Goal: Task Accomplishment & Management: Use online tool/utility

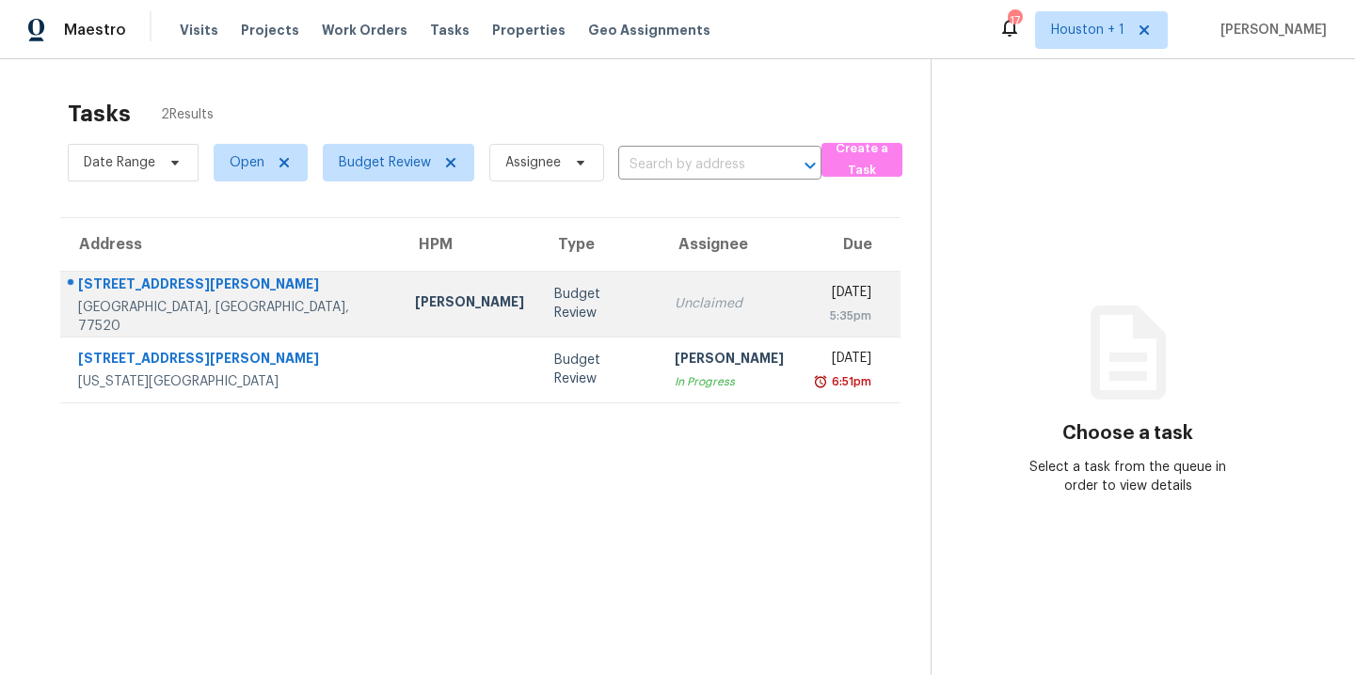
click at [415, 300] on div "Andy Taylor" at bounding box center [469, 305] width 109 height 24
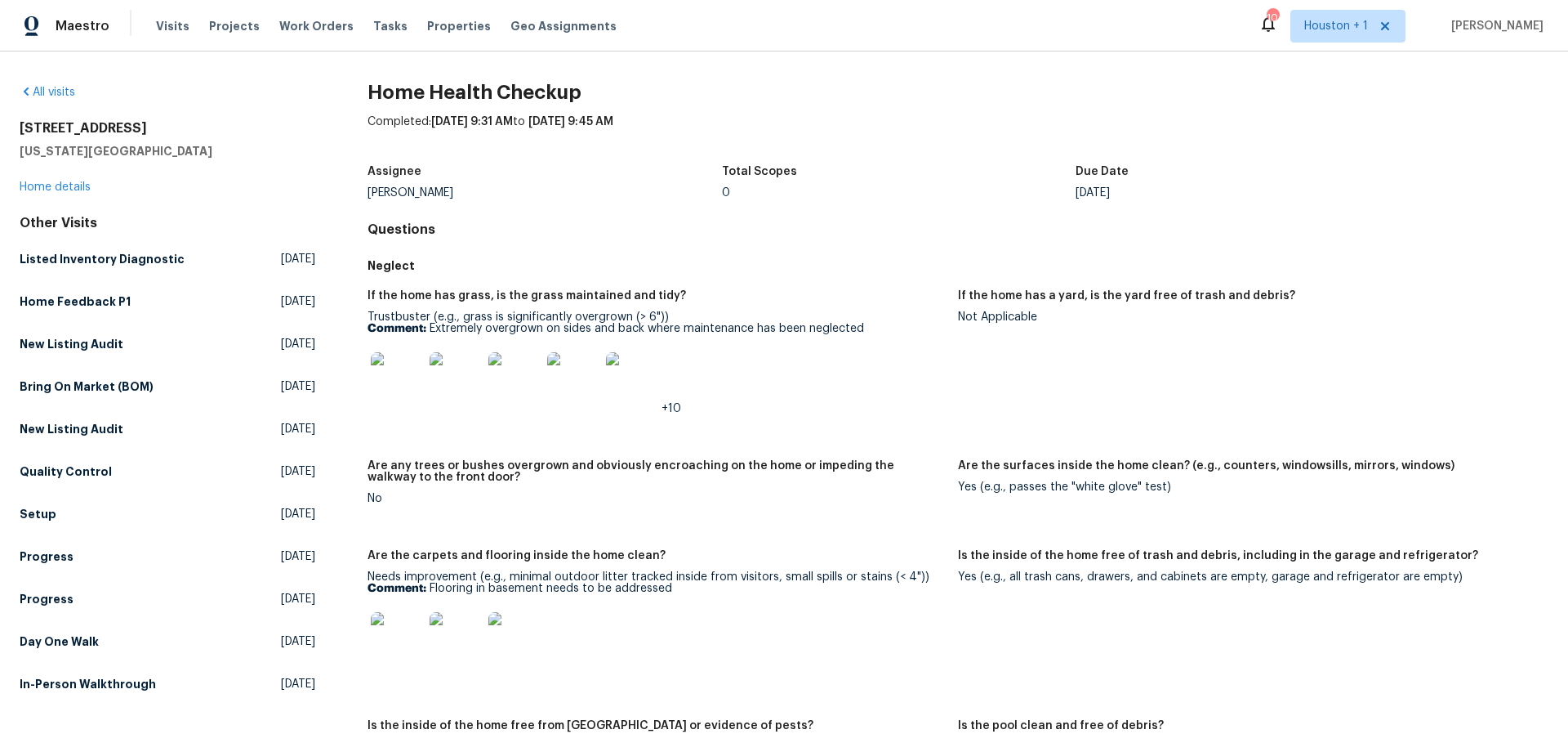
scroll to position [1111, 0]
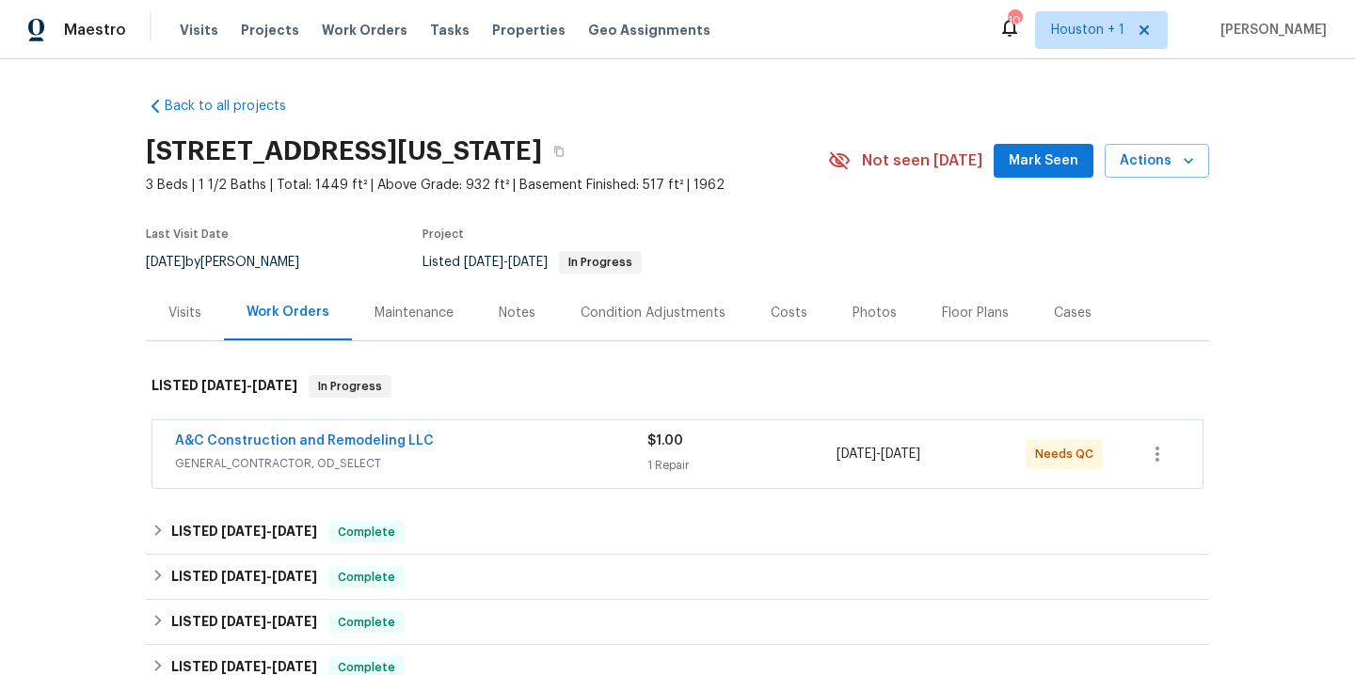
scroll to position [142, 0]
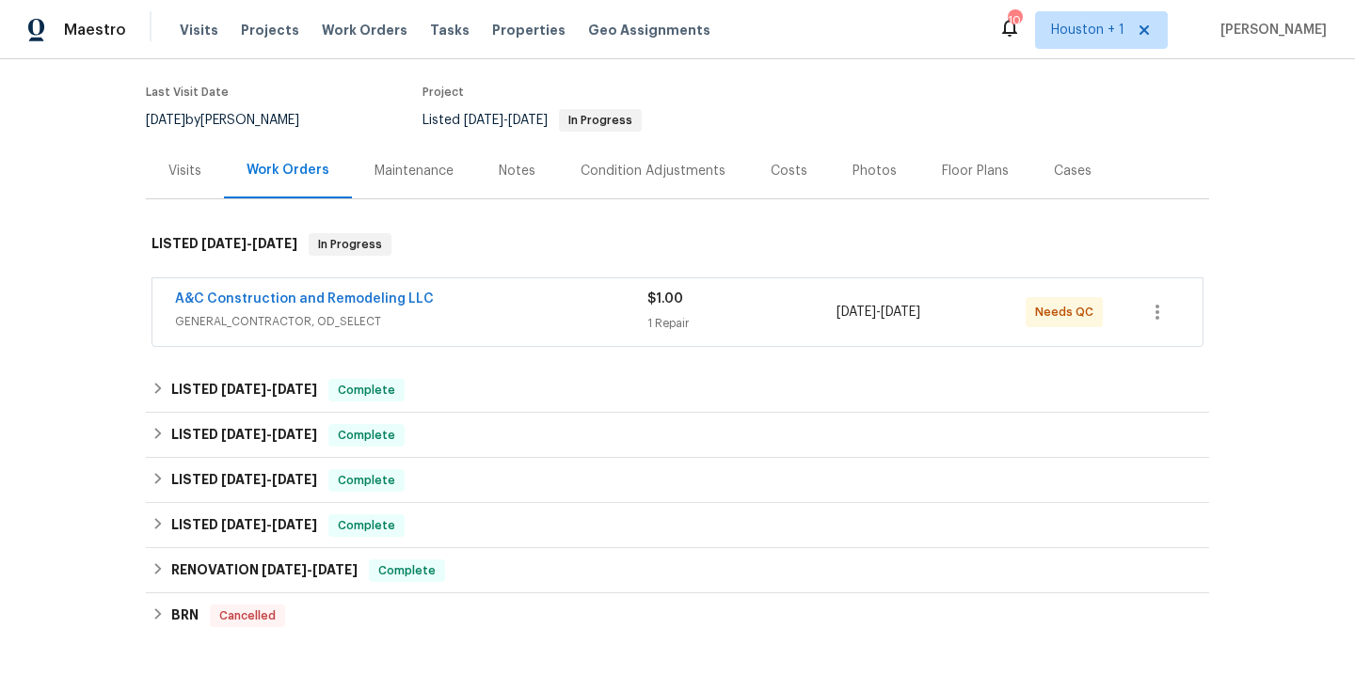
click at [42, 273] on div "Back to all projects 7300 NW 73rd St, Kansas City, MO 64152 3 Beds | 1 1/2 Bath…" at bounding box center [677, 367] width 1355 height 616
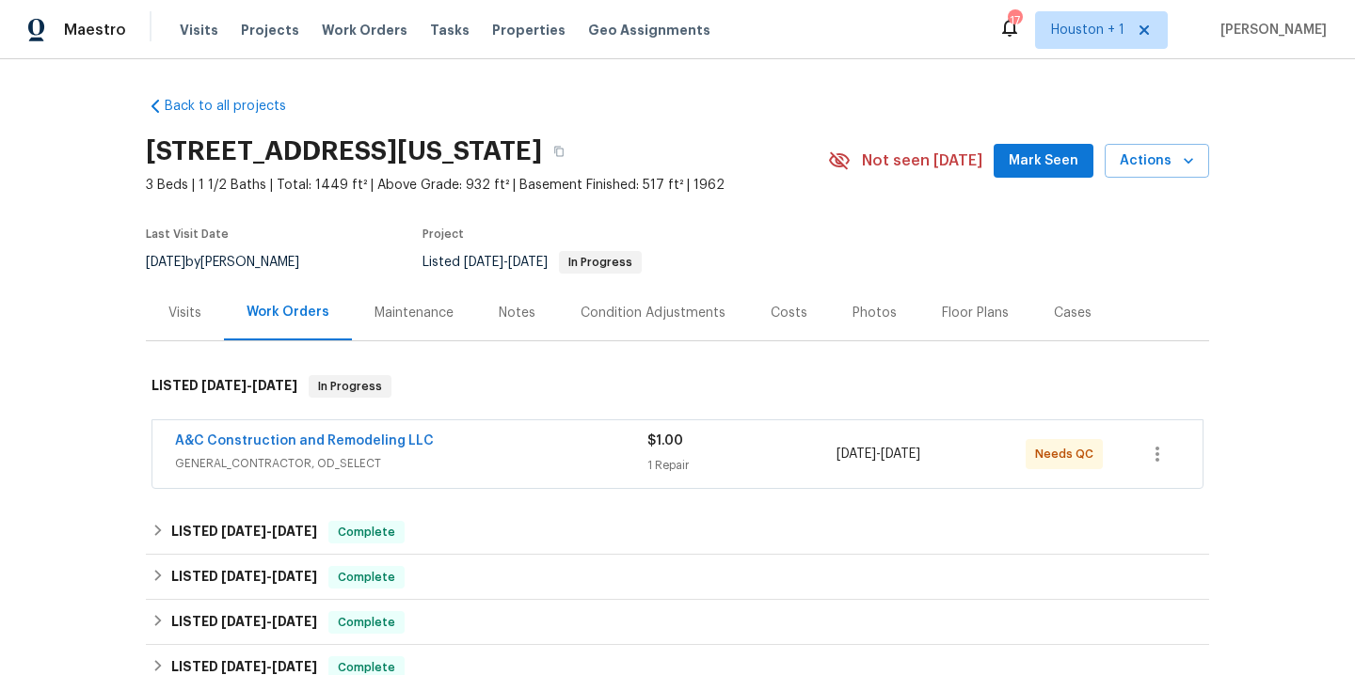
click at [323, 3] on div "Maestro Visits Projects Work Orders Tasks Properties Geo Assignments 17 [GEOGRA…" at bounding box center [677, 29] width 1355 height 59
click at [332, 36] on span "Work Orders" at bounding box center [365, 30] width 86 height 19
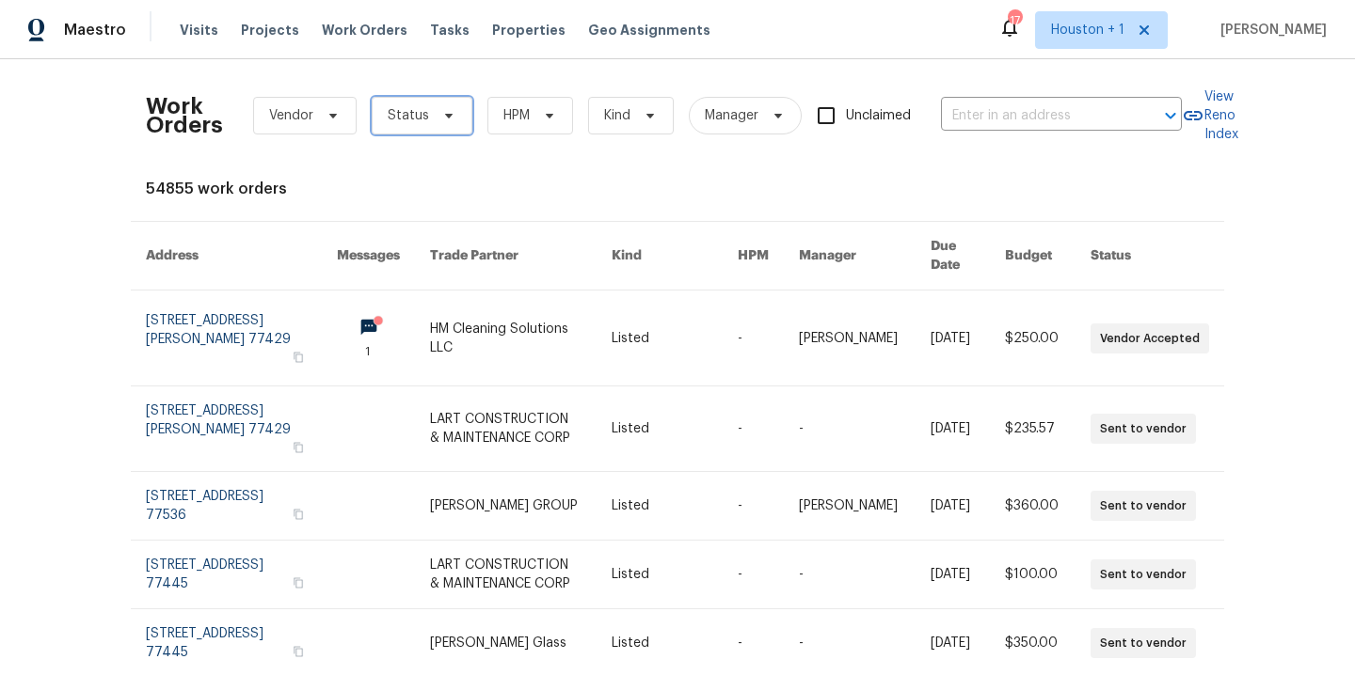
click at [436, 114] on span at bounding box center [446, 115] width 21 height 15
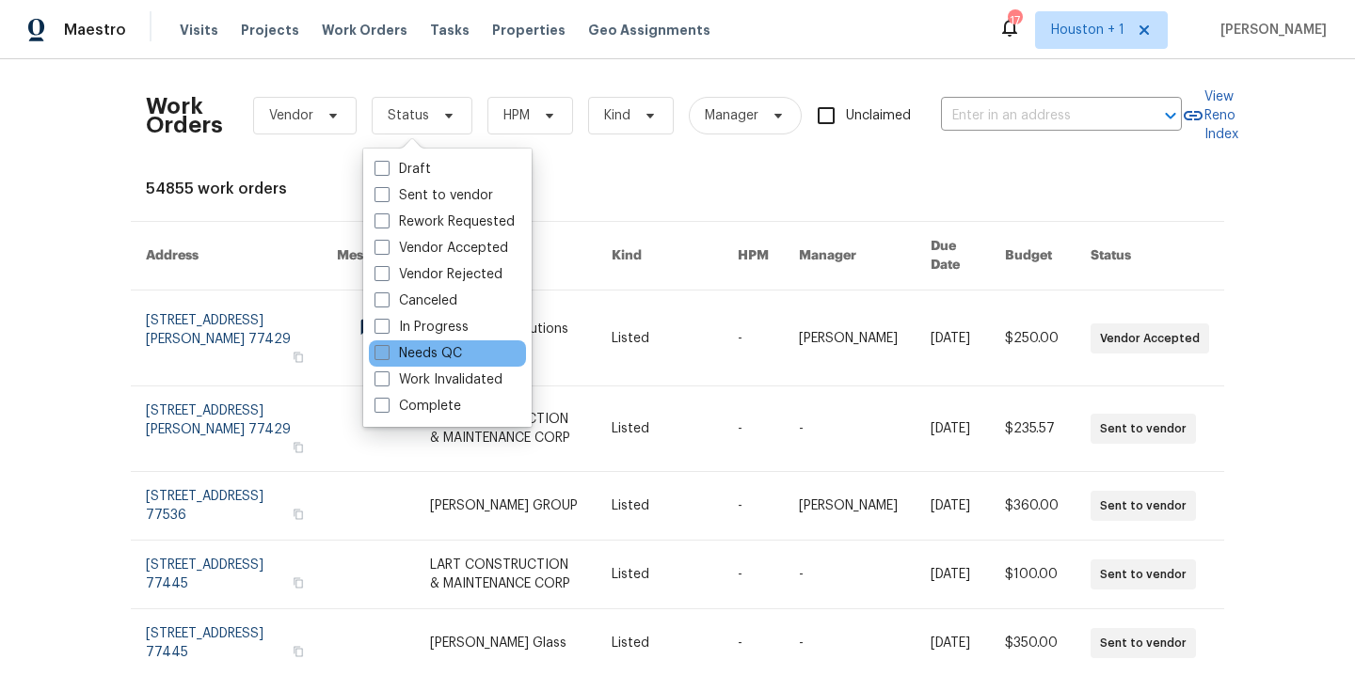
click at [451, 343] on div "Needs QC" at bounding box center [447, 354] width 157 height 26
click at [738, 151] on div "Work Orders Vendor Status HPM Kind Manager Unclaimed ​" at bounding box center [664, 115] width 1036 height 83
